Goal: Task Accomplishment & Management: Manage account settings

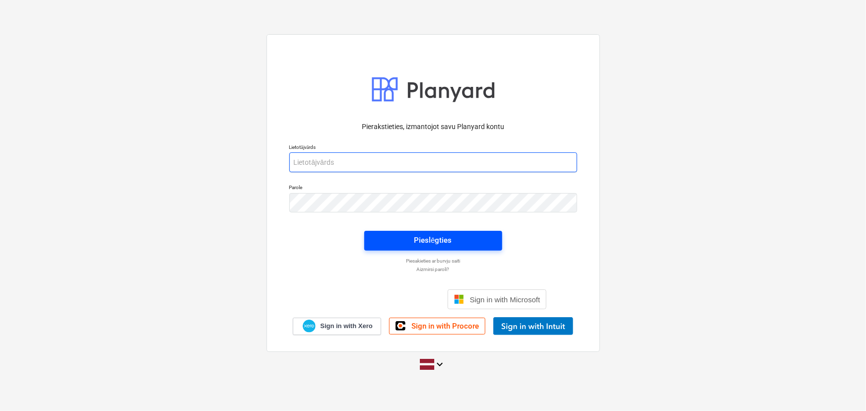
type input "[PERSON_NAME][EMAIL_ADDRESS][DOMAIN_NAME]"
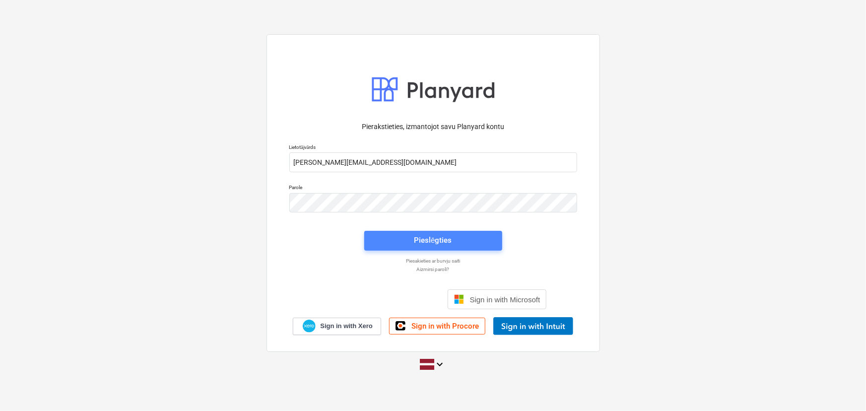
click at [452, 235] on span "Pieslēgties" at bounding box center [433, 240] width 114 height 13
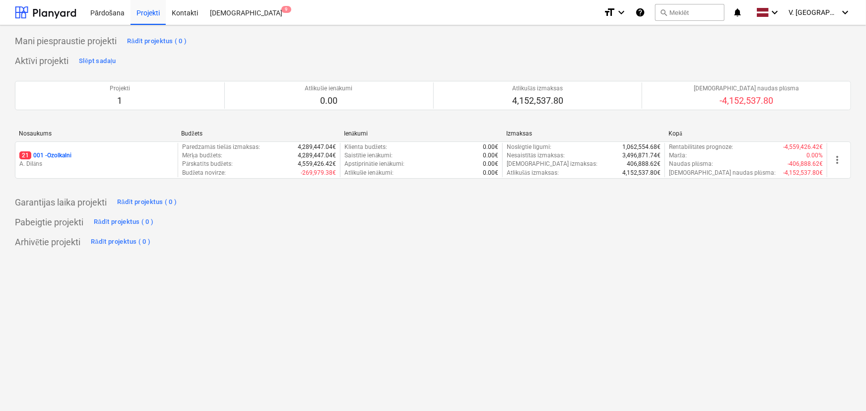
click at [155, 157] on div "21 001 - Ozolkalni" at bounding box center [96, 155] width 154 height 8
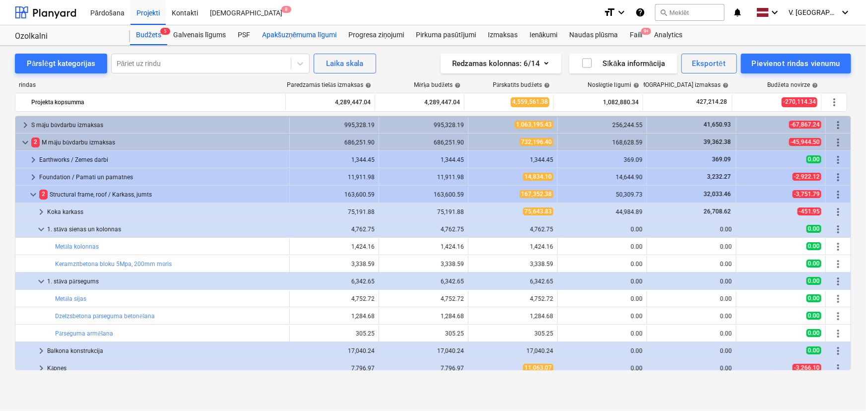
click at [313, 35] on div "Apakšuzņēmuma līgumi" at bounding box center [299, 35] width 86 height 20
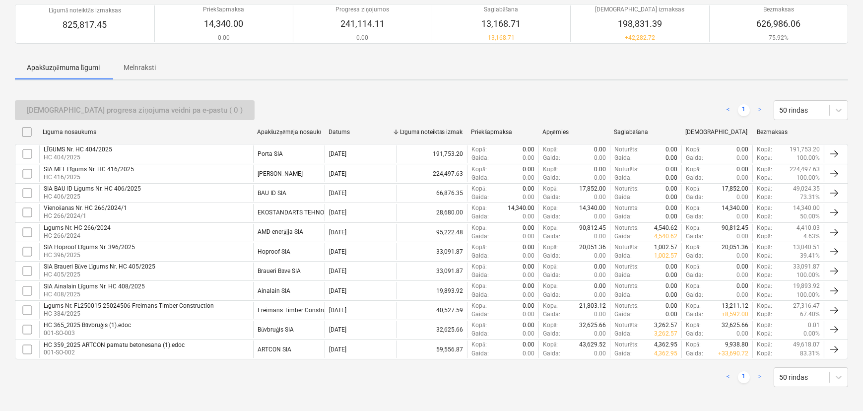
scroll to position [90, 0]
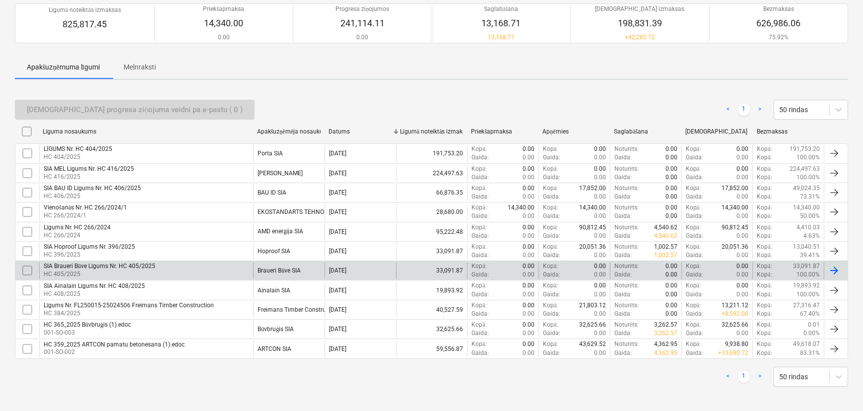
click at [199, 265] on div "SIA Braueri Būve Līgums Nr. HC 405/2025 HC 405/2025" at bounding box center [146, 270] width 214 height 17
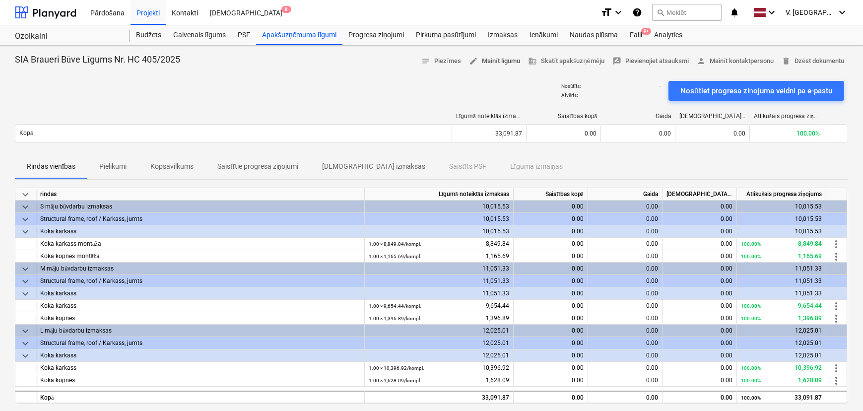
click at [496, 62] on span "edit Mainīt līgumu" at bounding box center [494, 61] width 51 height 11
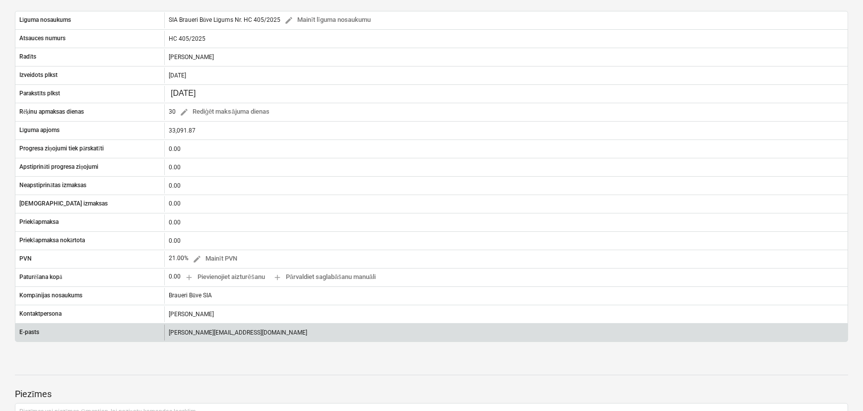
scroll to position [6, 0]
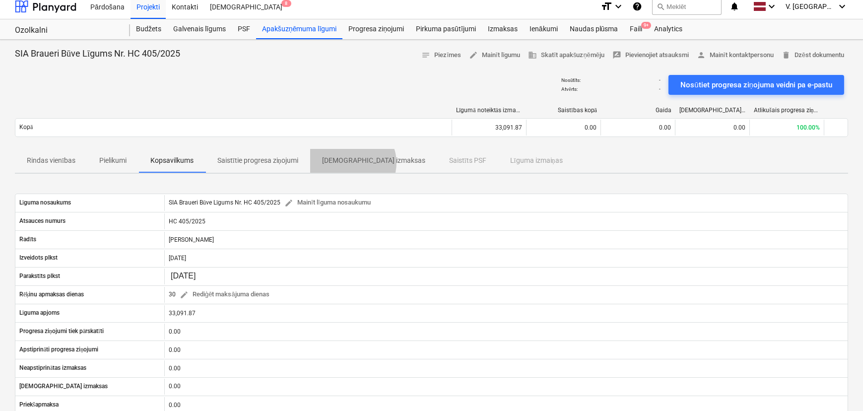
click at [353, 162] on p "[DEMOGRAPHIC_DATA] izmaksas" at bounding box center [373, 160] width 103 height 10
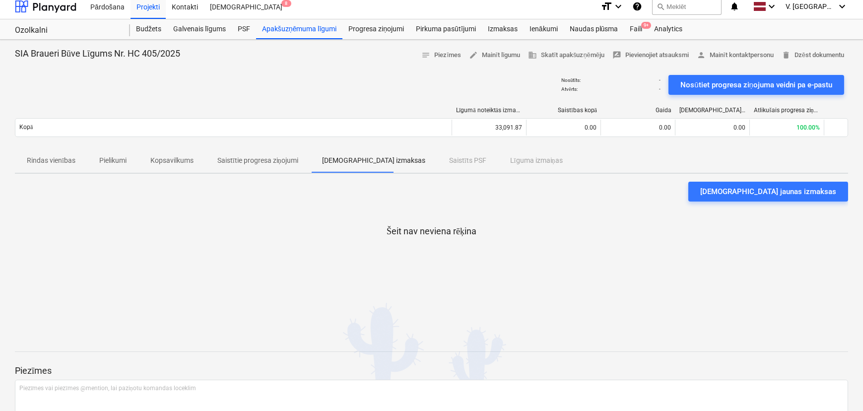
click at [270, 159] on p "Saistītie progresa ziņojumi" at bounding box center [257, 160] width 81 height 10
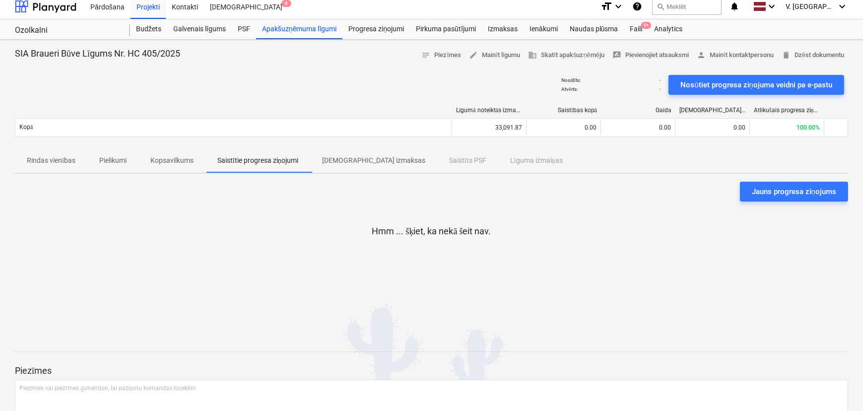
click at [129, 162] on span "Pielikumi" at bounding box center [112, 160] width 51 height 16
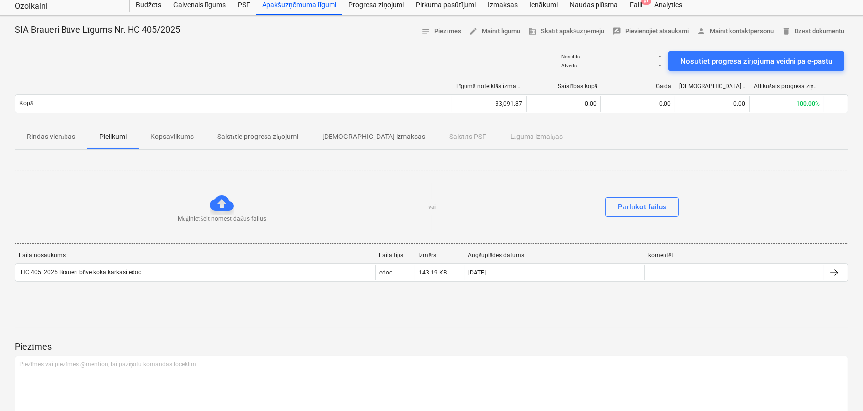
scroll to position [72, 0]
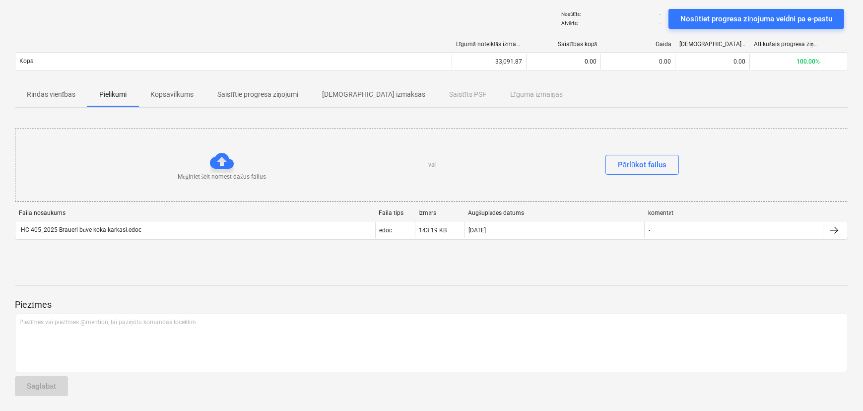
click at [350, 89] on p "[DEMOGRAPHIC_DATA] izmaksas" at bounding box center [373, 94] width 103 height 10
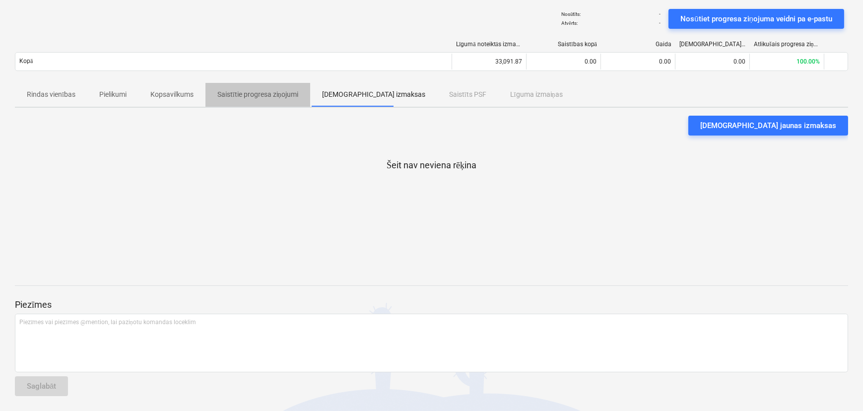
click at [286, 97] on p "Saistītie progresa ziņojumi" at bounding box center [257, 94] width 81 height 10
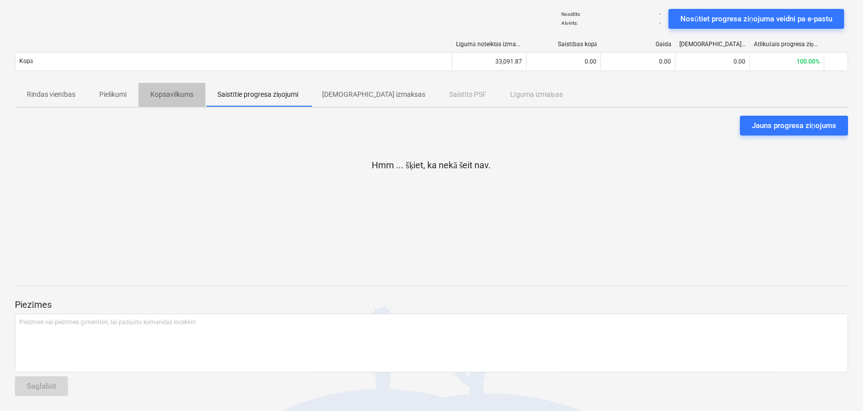
click at [183, 97] on p "Kopsavilkums" at bounding box center [171, 94] width 43 height 10
